Goal: Communication & Community: Answer question/provide support

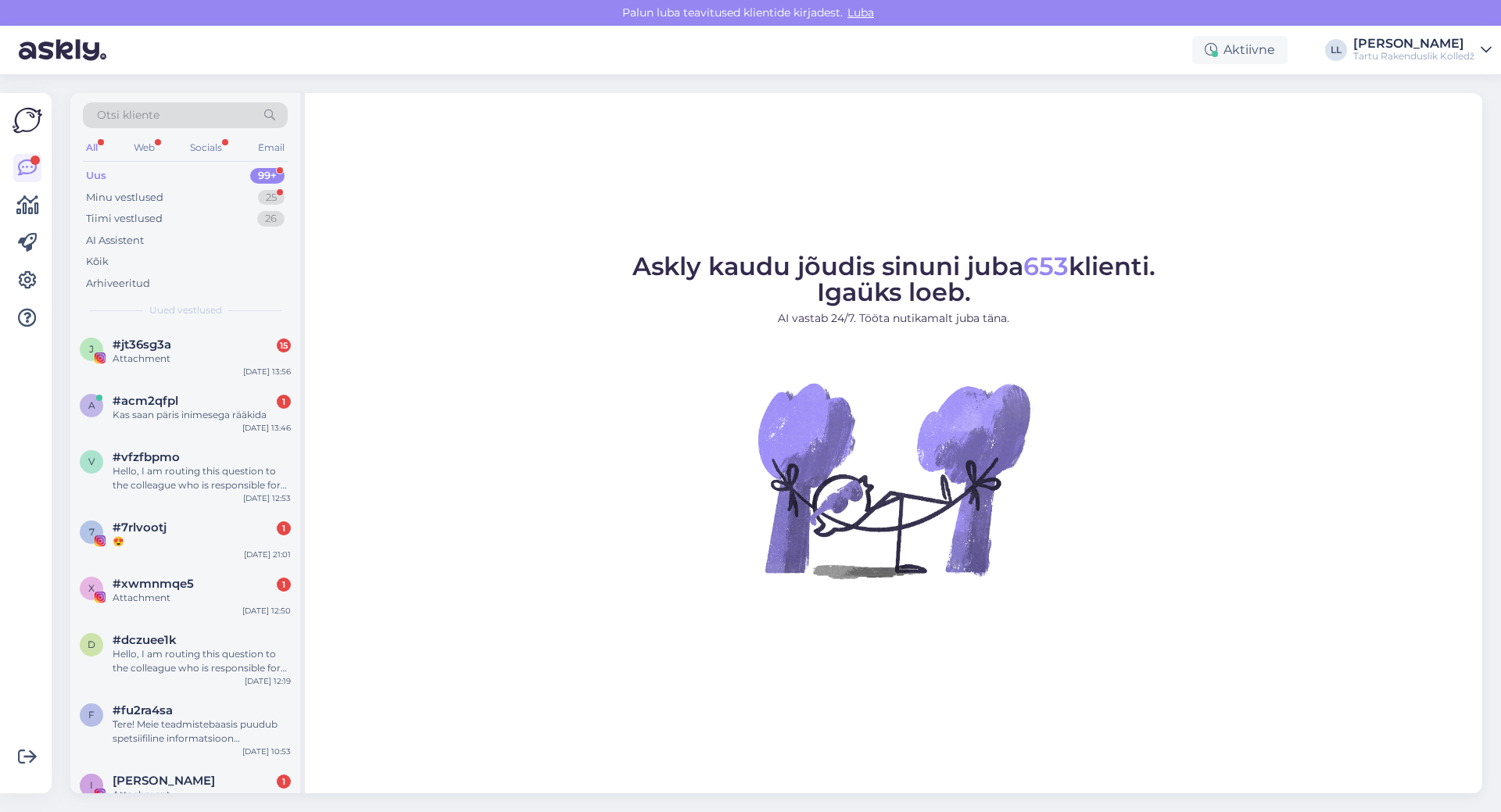
click at [147, 134] on div "Otsi kliente" at bounding box center [185, 120] width 204 height 35
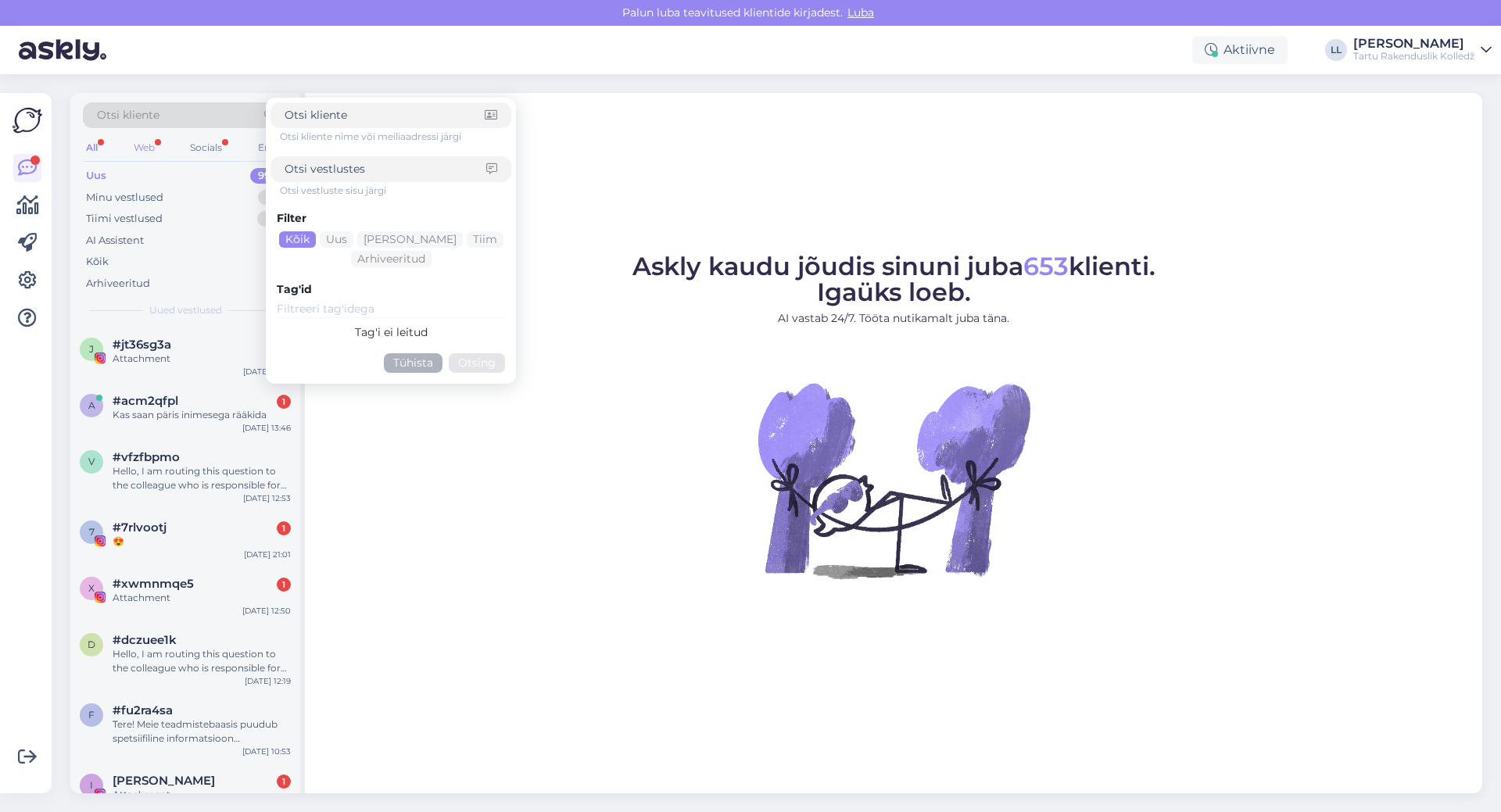
click at [135, 148] on div "Web" at bounding box center [144, 147] width 28 height 20
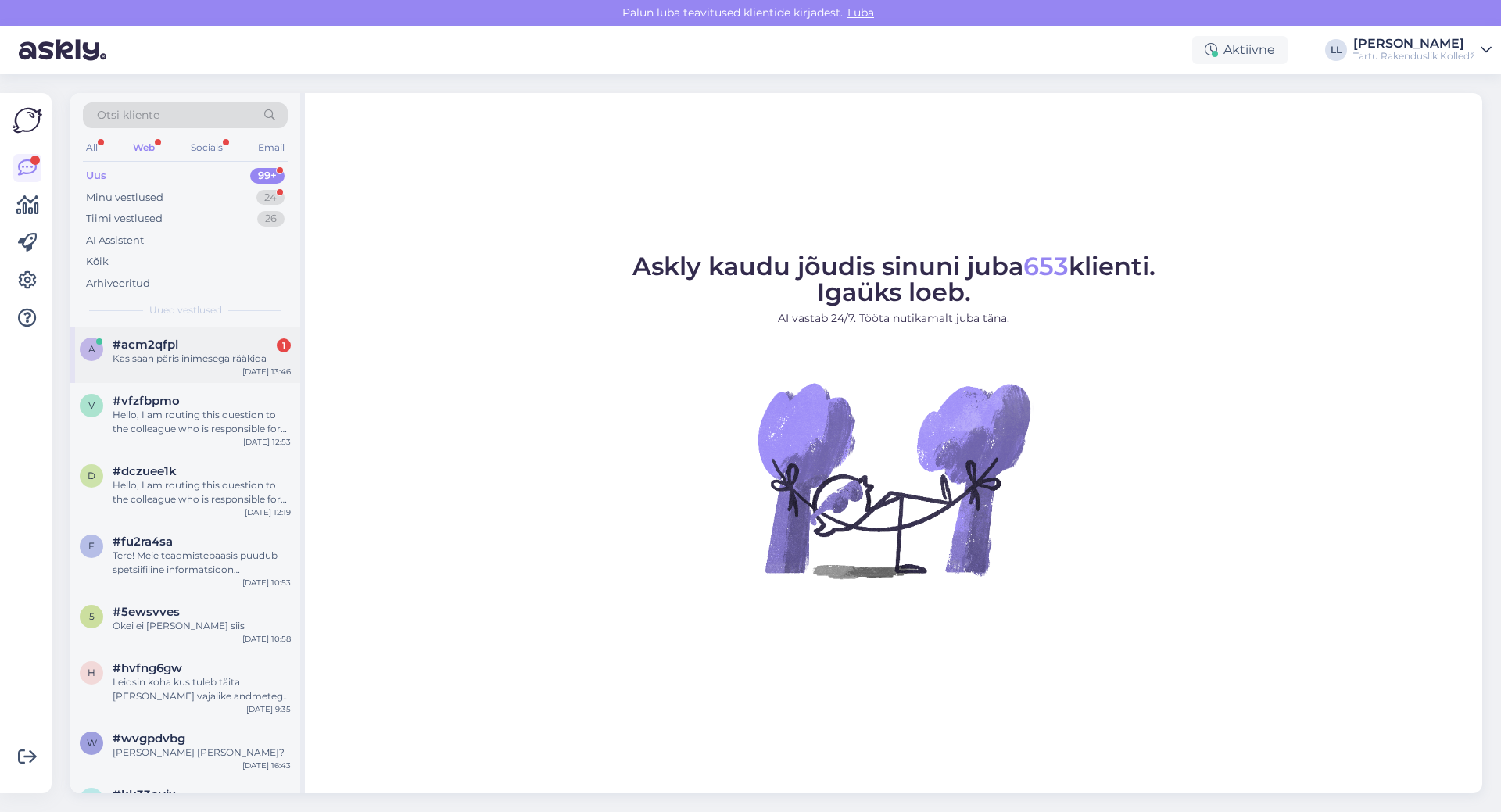
click at [140, 337] on div "a #acm2qfpl 1 Kas saan päris inimesega rääkida [DATE] 13:46" at bounding box center [185, 354] width 230 height 56
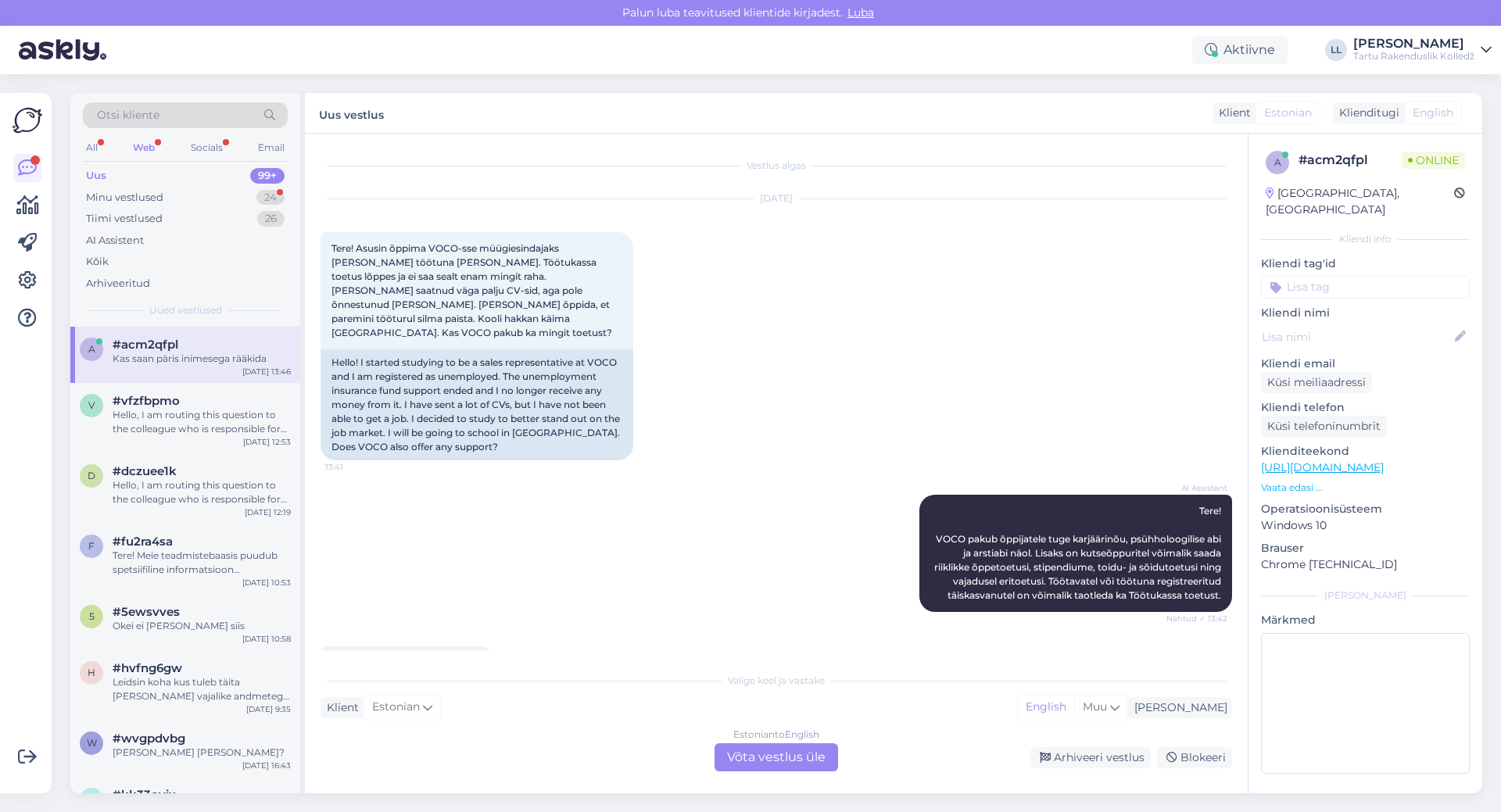
scroll to position [72, 0]
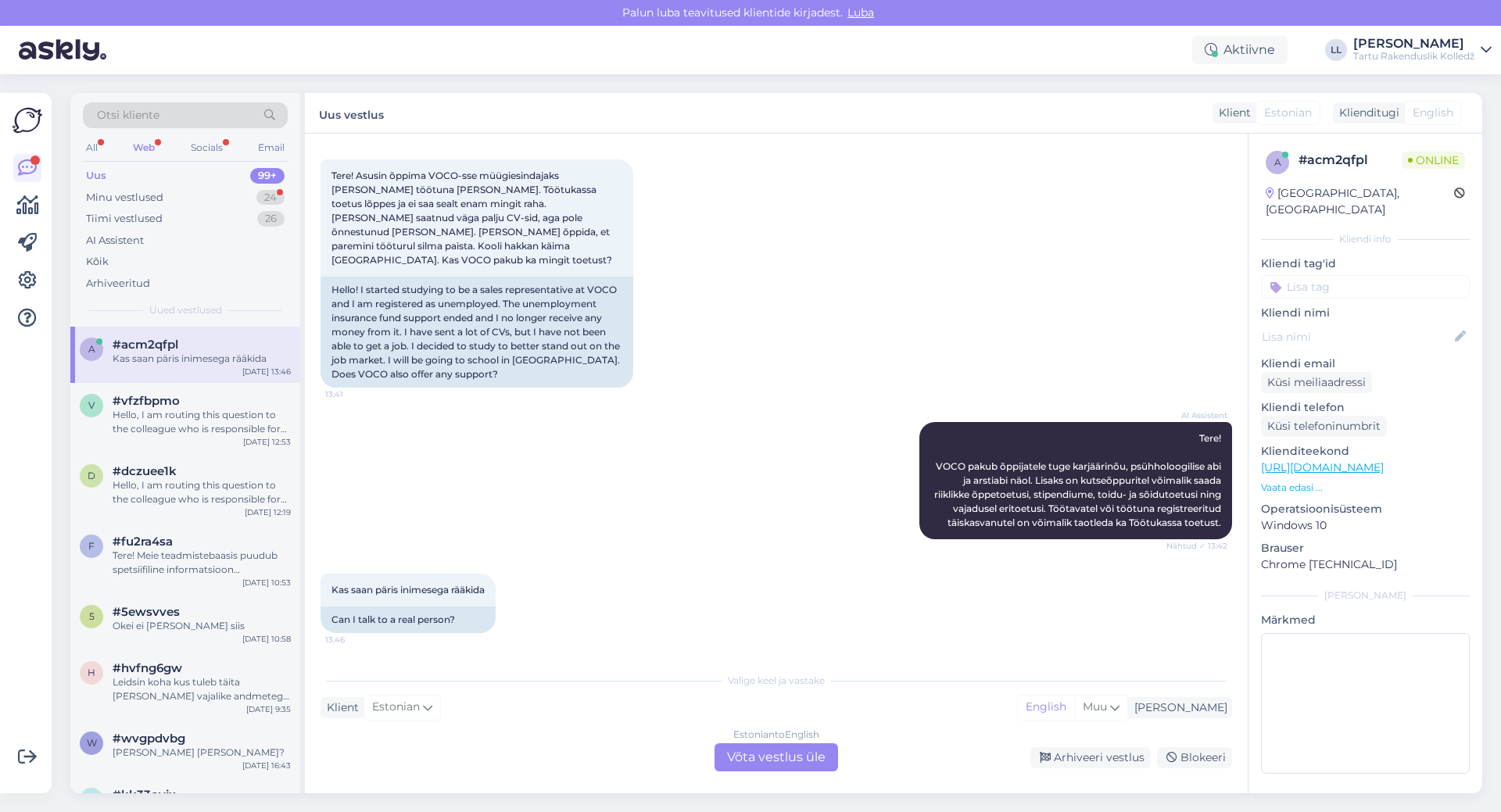
click at [761, 760] on div "Estonian to English Võta vestlus üle" at bounding box center [776, 757] width 124 height 29
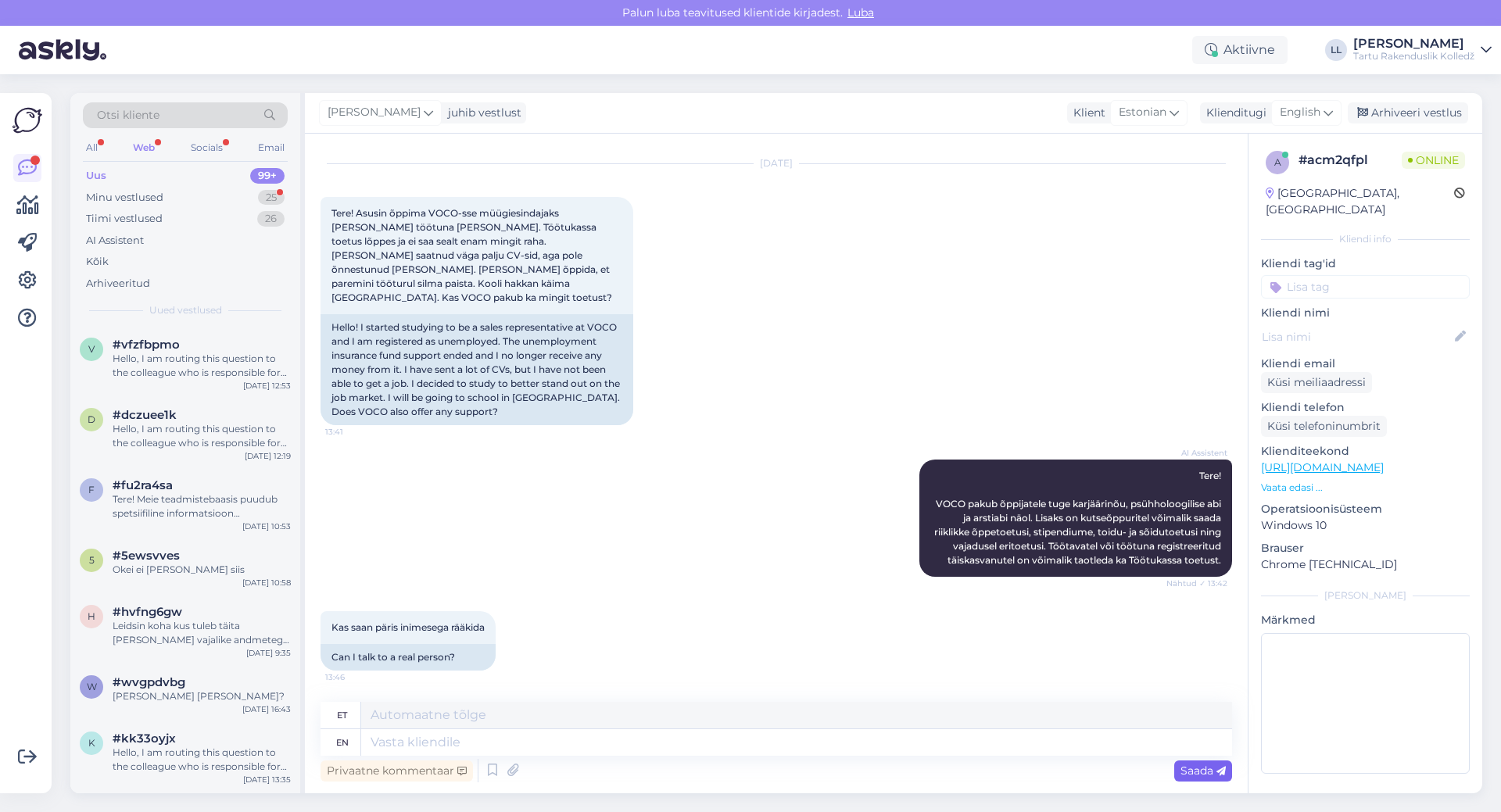
click at [1206, 766] on span "Saada" at bounding box center [1203, 770] width 46 height 14
click at [1208, 772] on span "Saada" at bounding box center [1203, 770] width 46 height 14
click at [398, 103] on div "[PERSON_NAME]" at bounding box center [380, 112] width 123 height 25
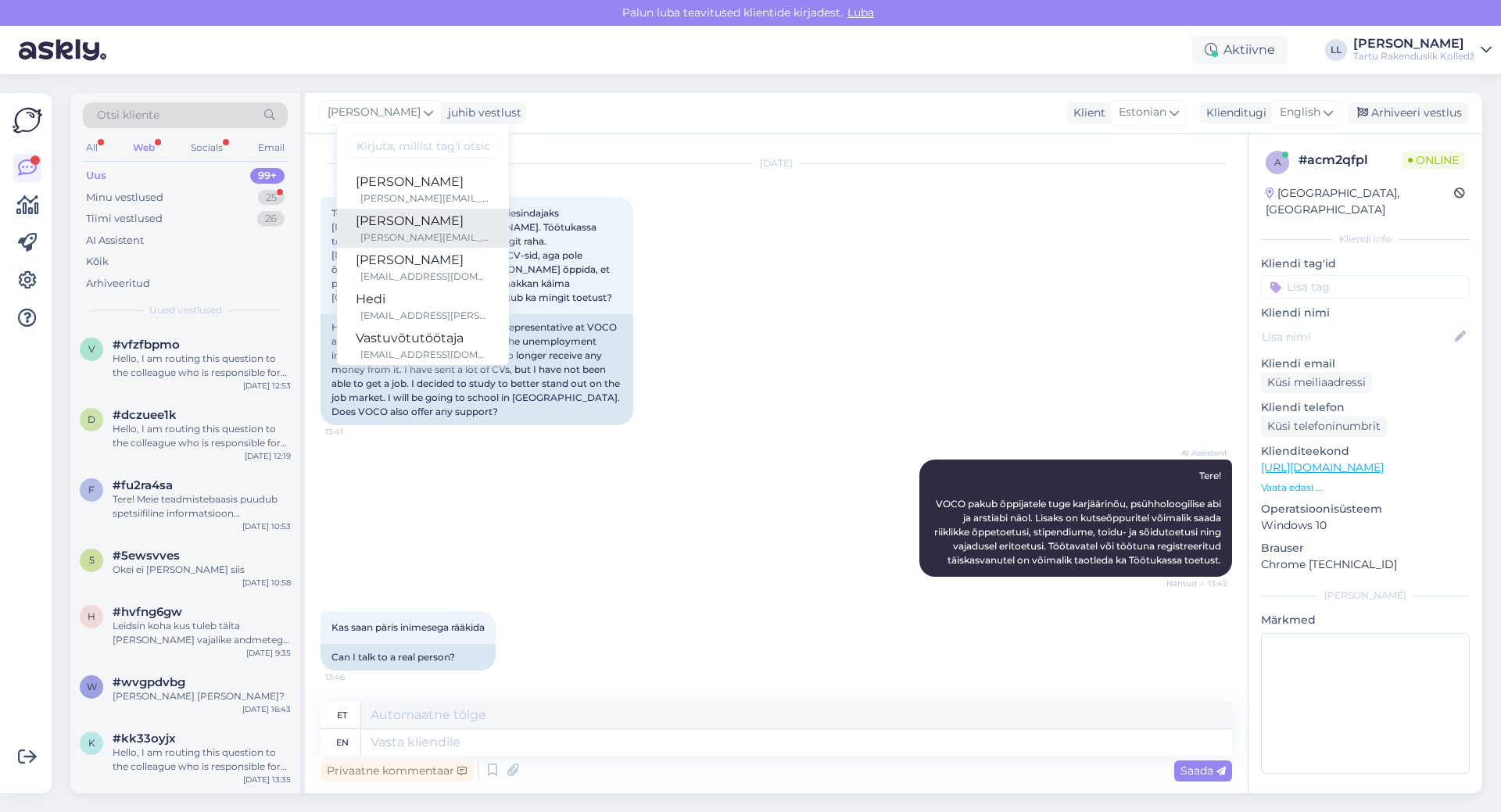
click at [380, 223] on div "[PERSON_NAME]" at bounding box center [423, 221] width 134 height 19
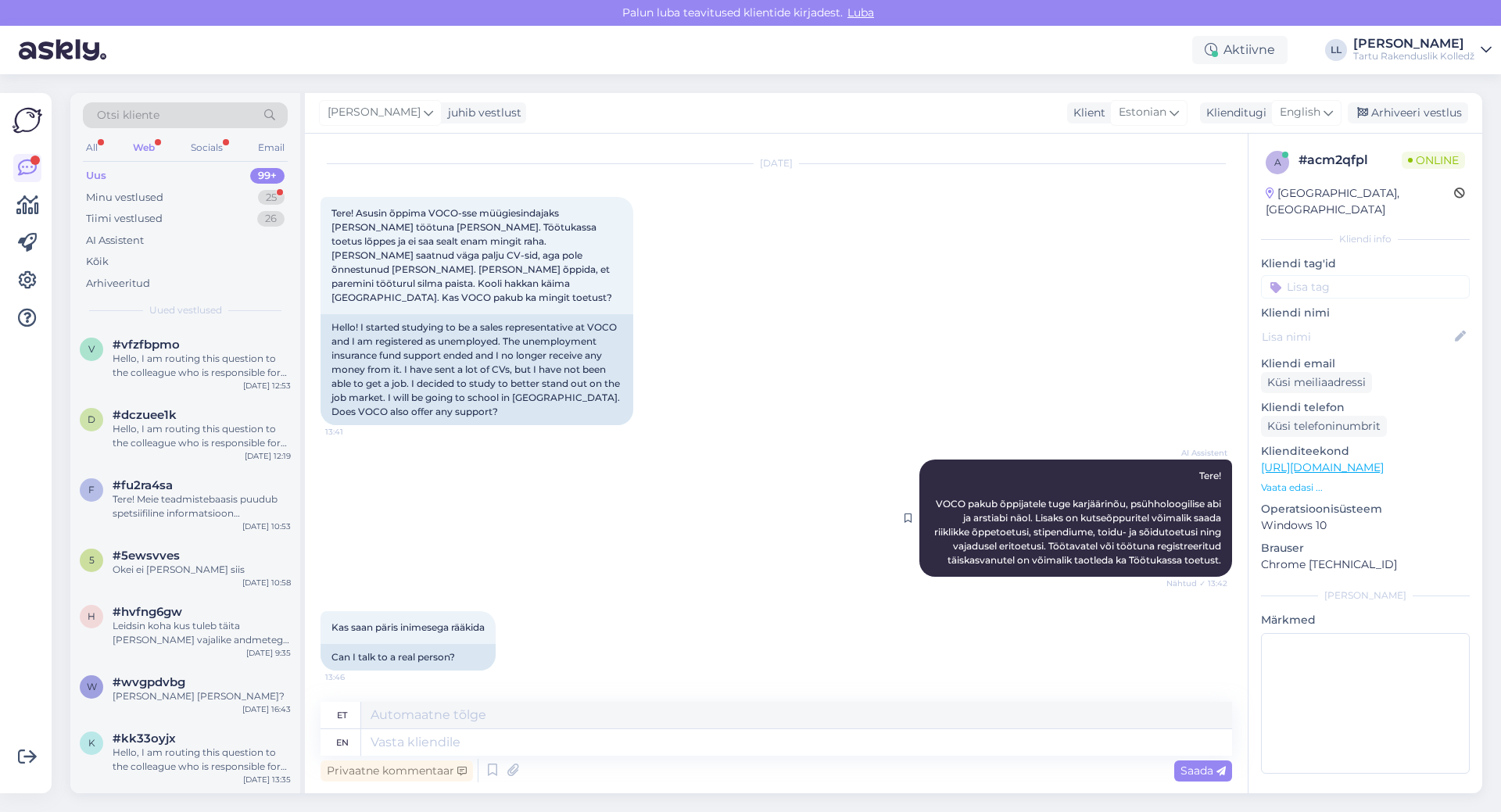
scroll to position [33, 0]
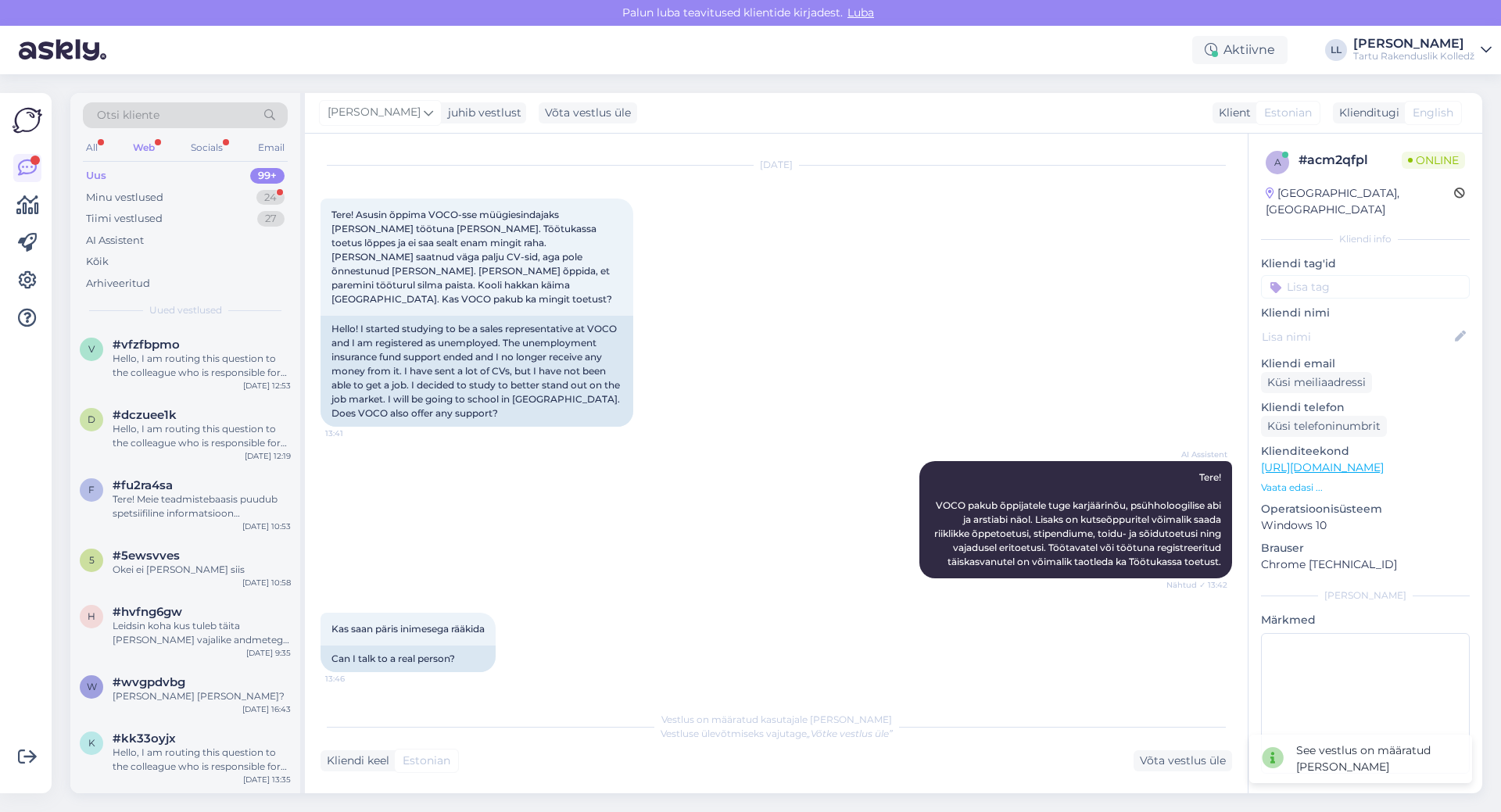
click at [146, 149] on div "Web" at bounding box center [143, 147] width 29 height 20
click at [166, 361] on div "Hello, I am routing this question to the colleague who is responsible for this …" at bounding box center [201, 366] width 178 height 29
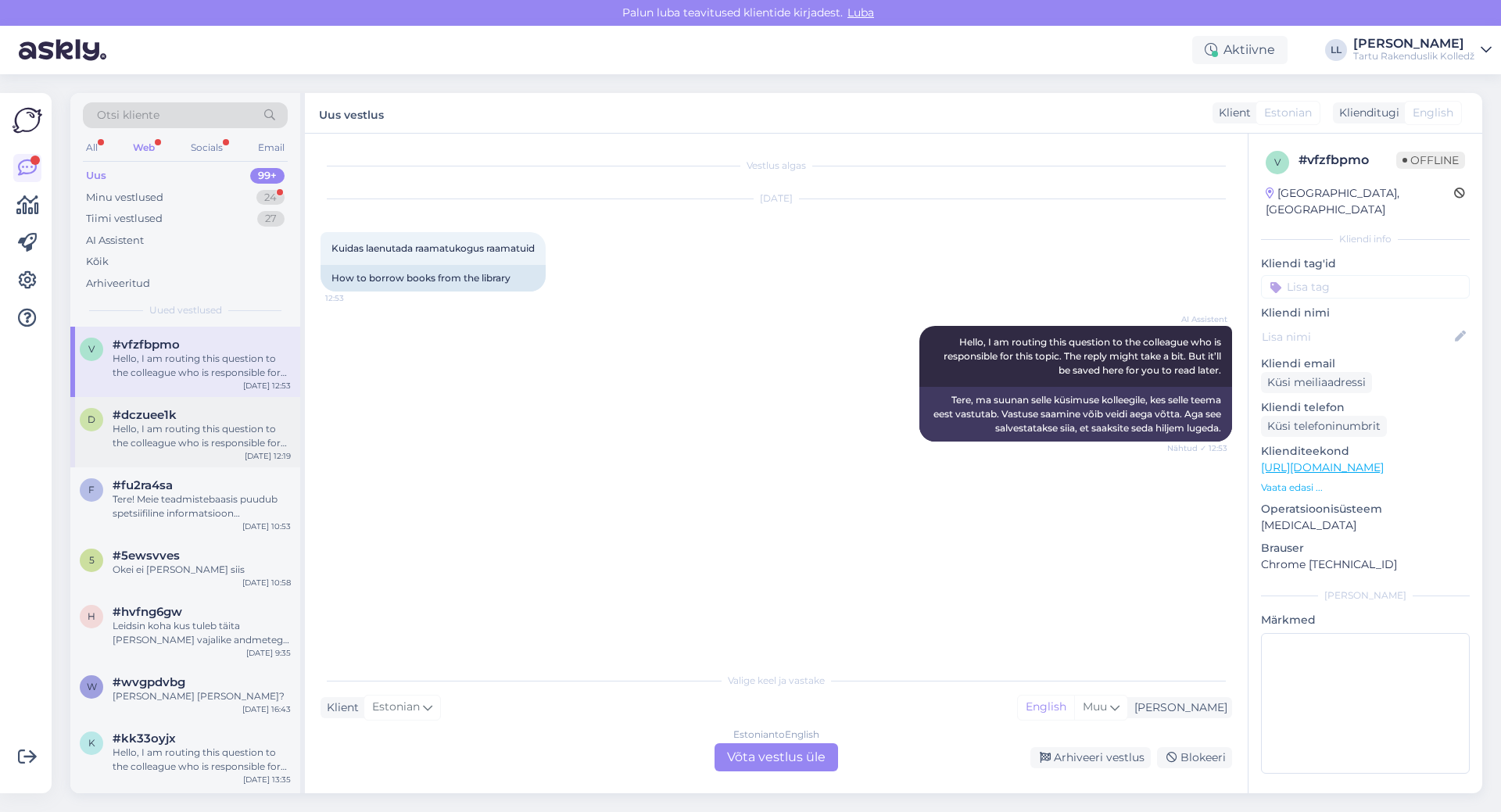
click at [143, 429] on div "Hello, I am routing this question to the colleague who is responsible for this …" at bounding box center [201, 436] width 178 height 29
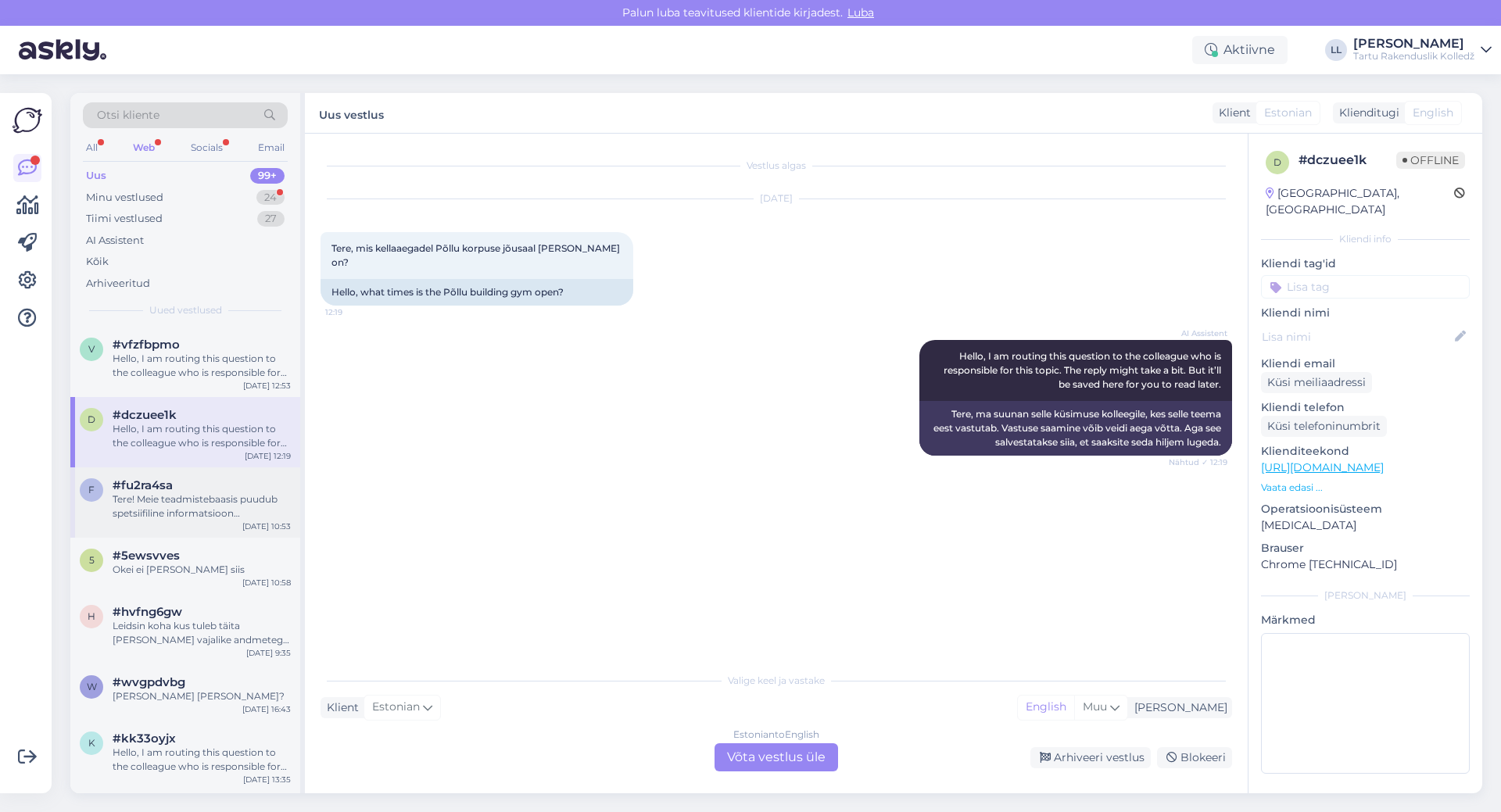
click at [177, 488] on div "#fu2ra4sa" at bounding box center [201, 485] width 178 height 14
